Goal: Task Accomplishment & Management: Use online tool/utility

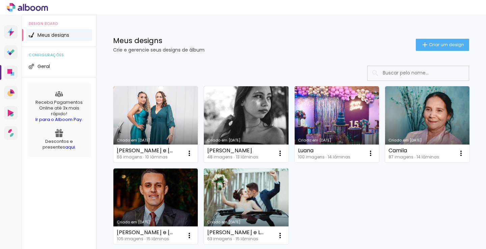
click at [159, 122] on link "Criado em [DATE]" at bounding box center [155, 124] width 84 height 76
